Goal: Task Accomplishment & Management: Complete application form

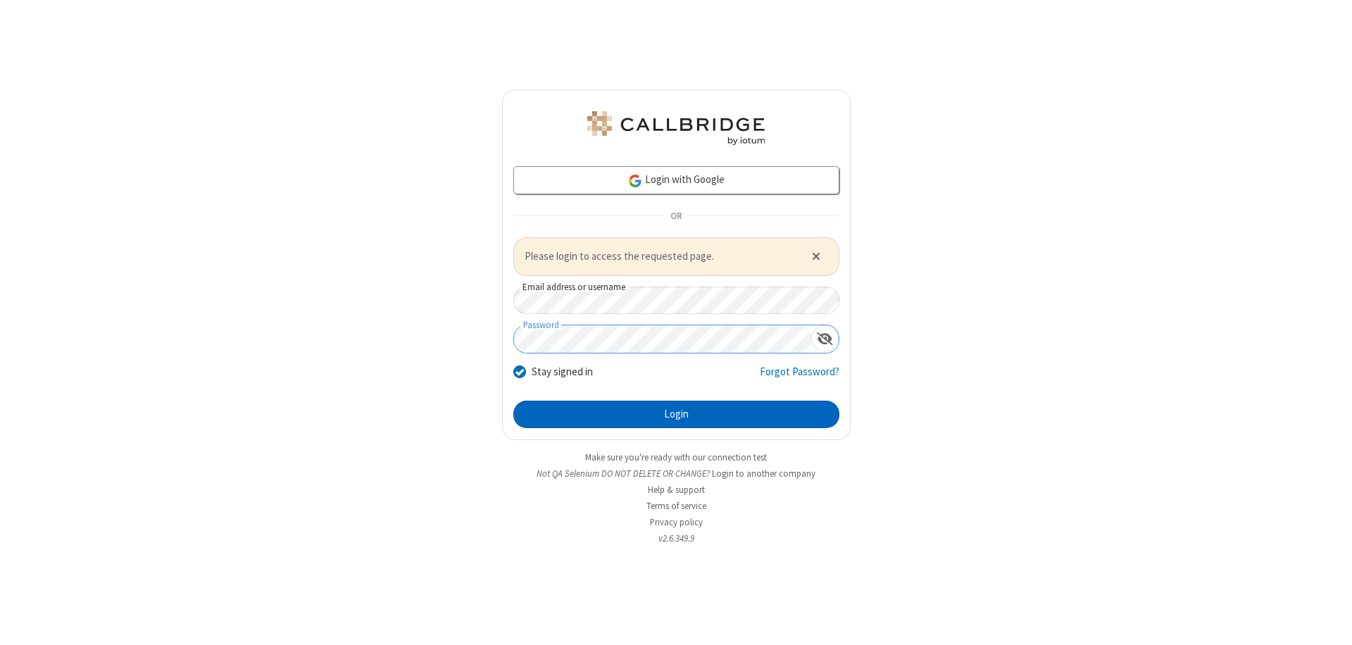
click at [676, 414] on button "Login" at bounding box center [677, 415] width 326 height 28
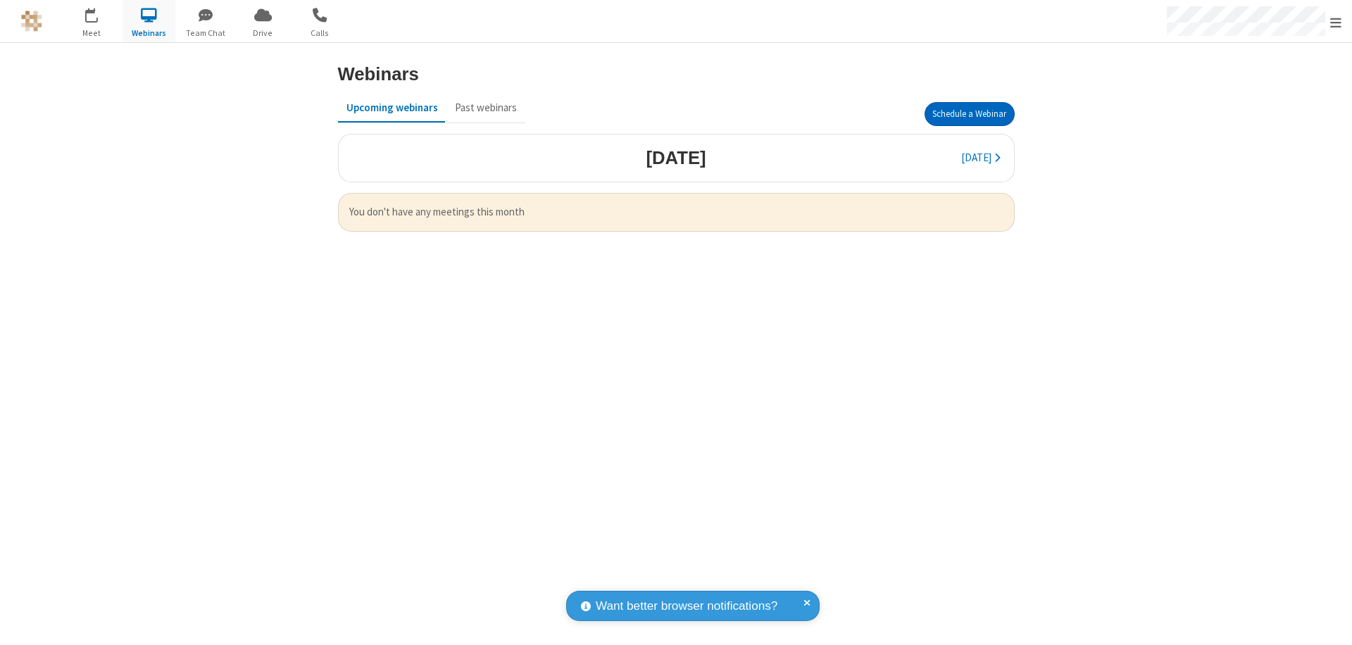
click at [969, 114] on button "Schedule a Webinar" at bounding box center [970, 114] width 90 height 24
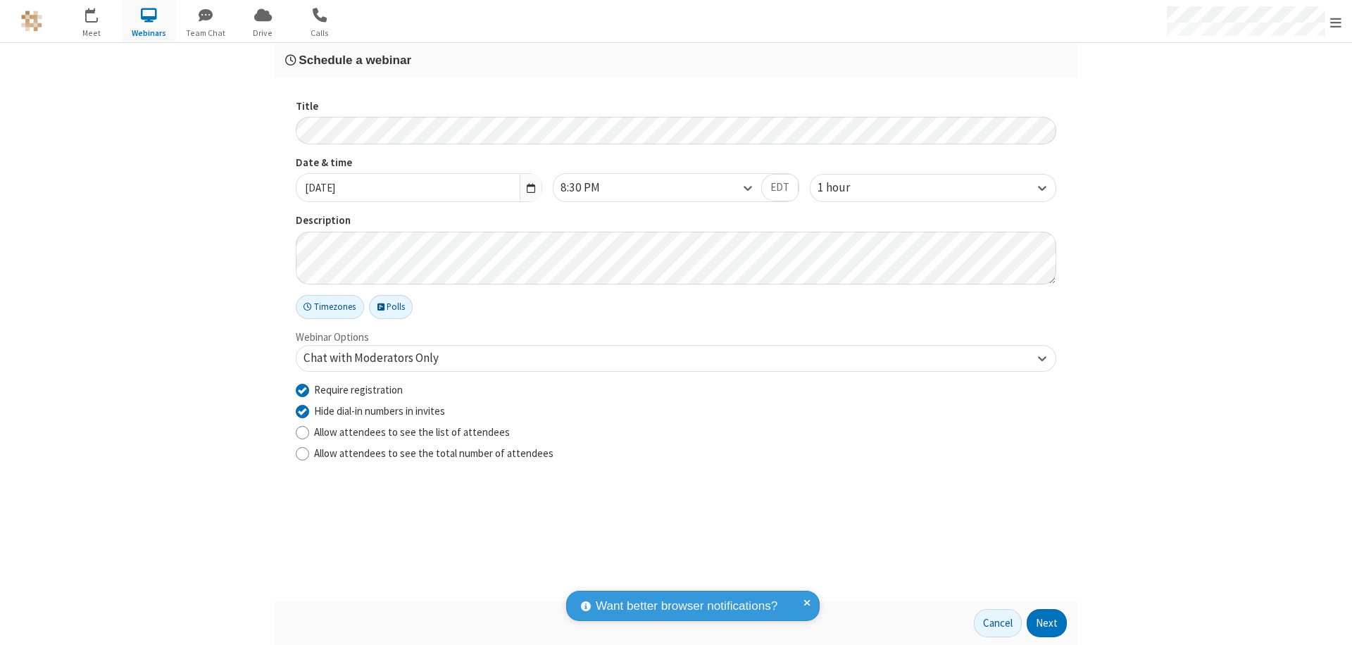
click at [302, 390] on input "Require registration" at bounding box center [302, 389] width 13 height 15
checkbox input "false"
click at [1047, 623] on button "Next" at bounding box center [1047, 623] width 40 height 28
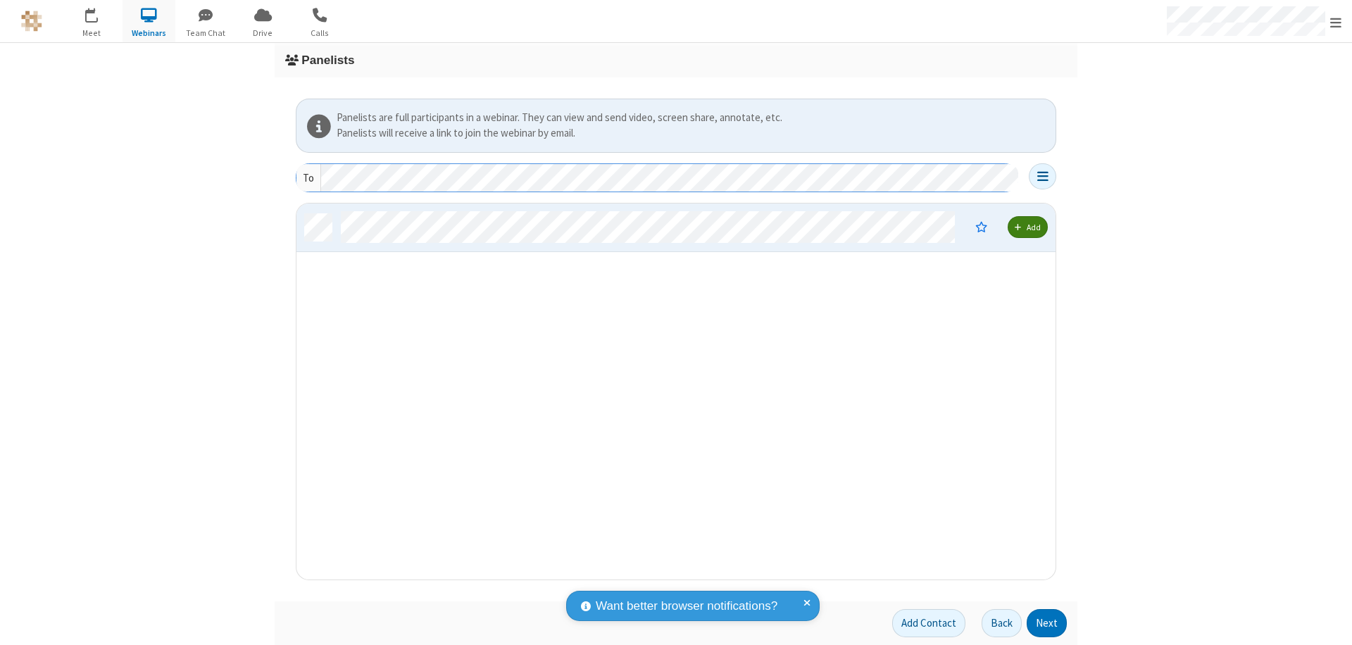
scroll to position [366, 749]
click at [1047, 623] on button "Next" at bounding box center [1047, 623] width 40 height 28
